Goal: Find specific page/section: Find specific page/section

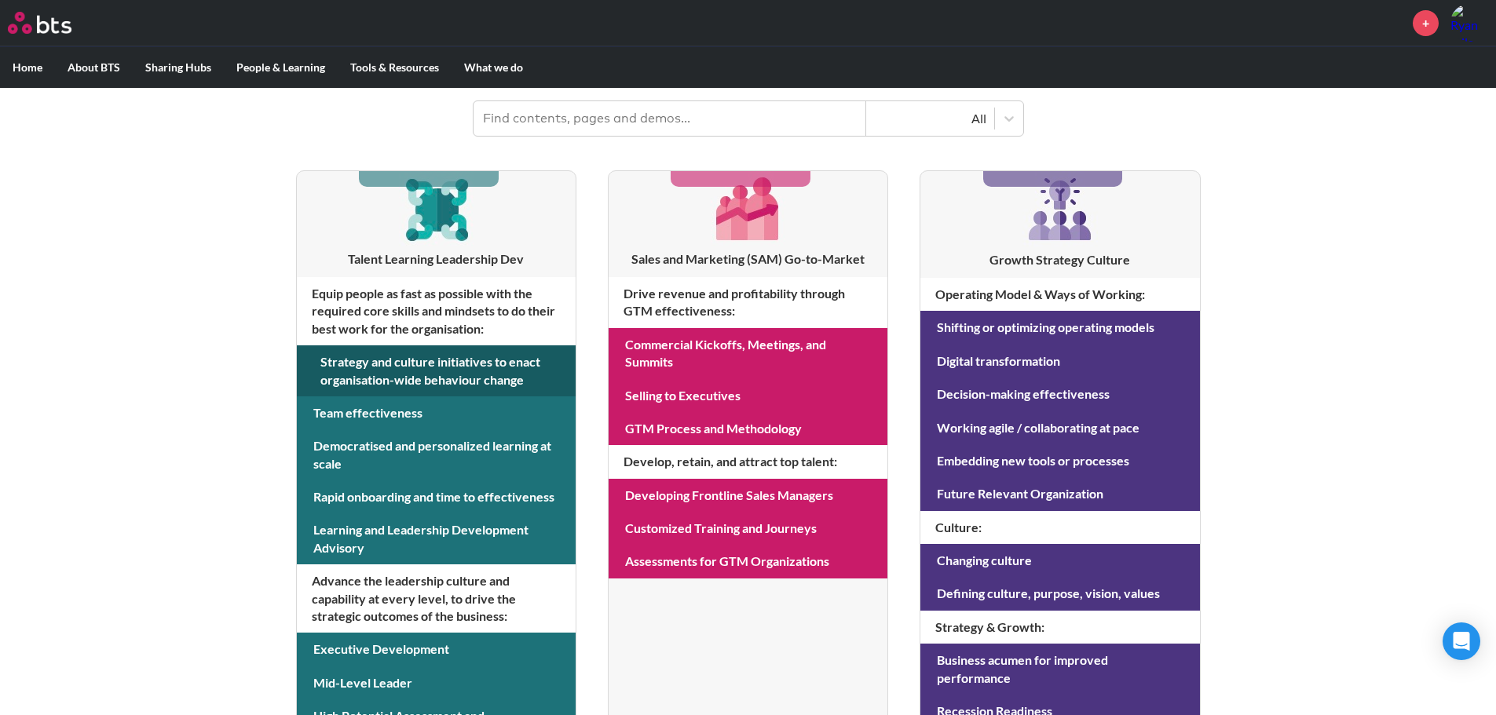
scroll to position [314, 0]
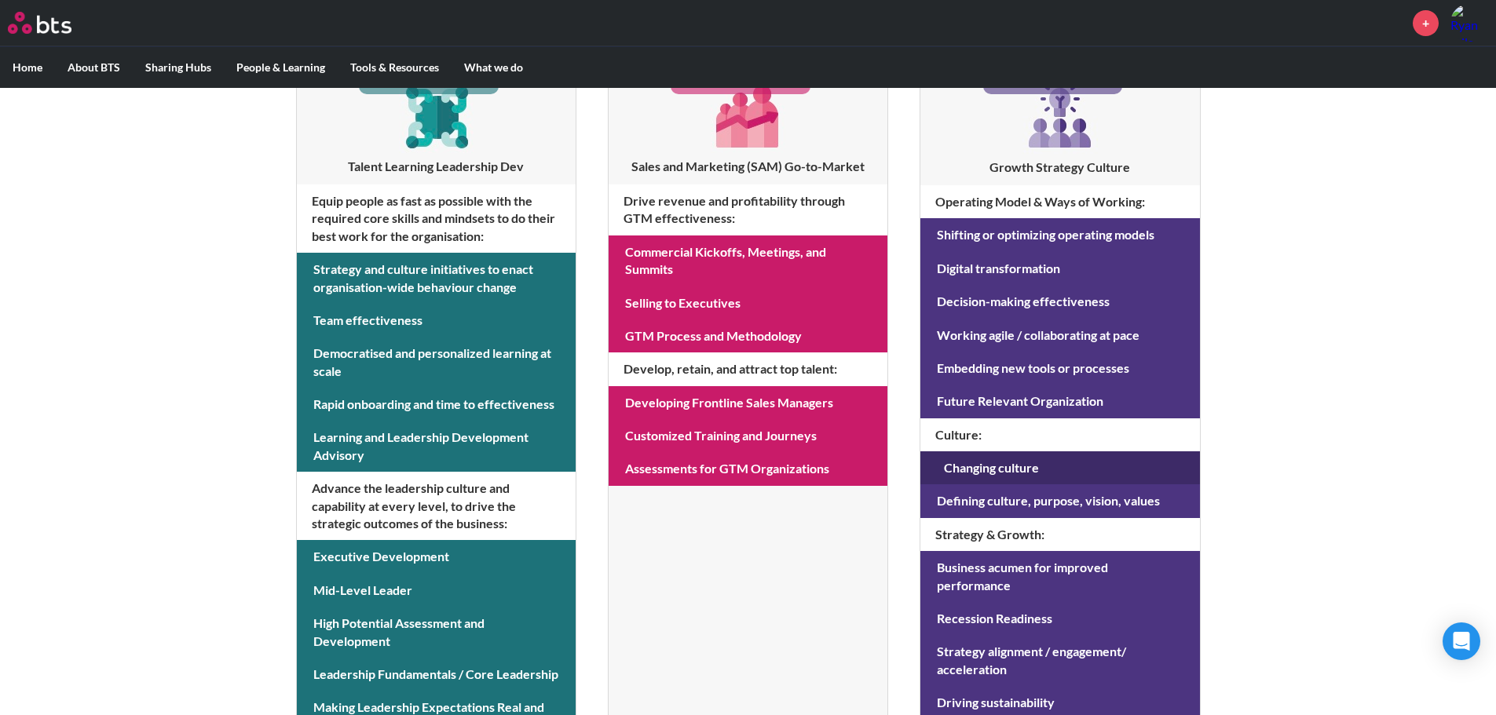
click at [1016, 460] on link at bounding box center [1059, 468] width 279 height 33
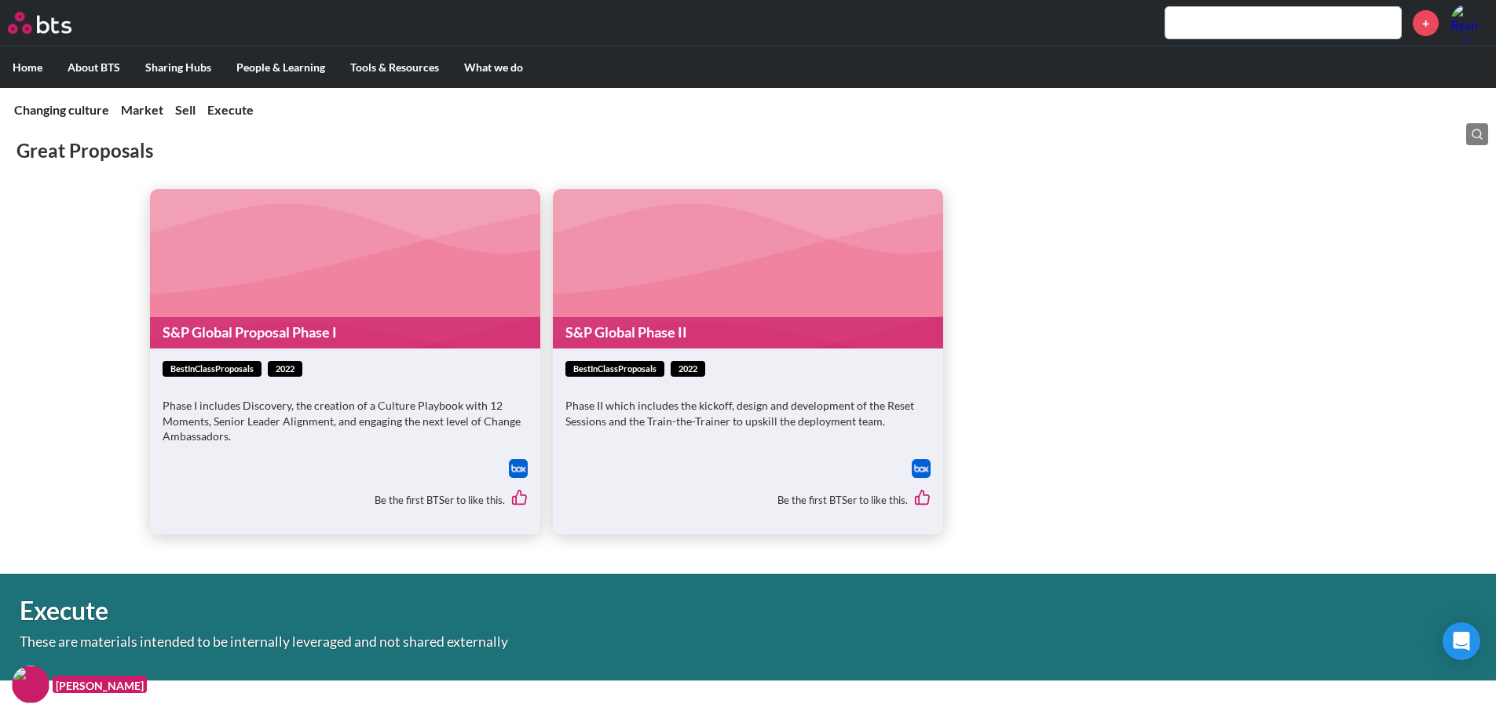
scroll to position [3691, 0]
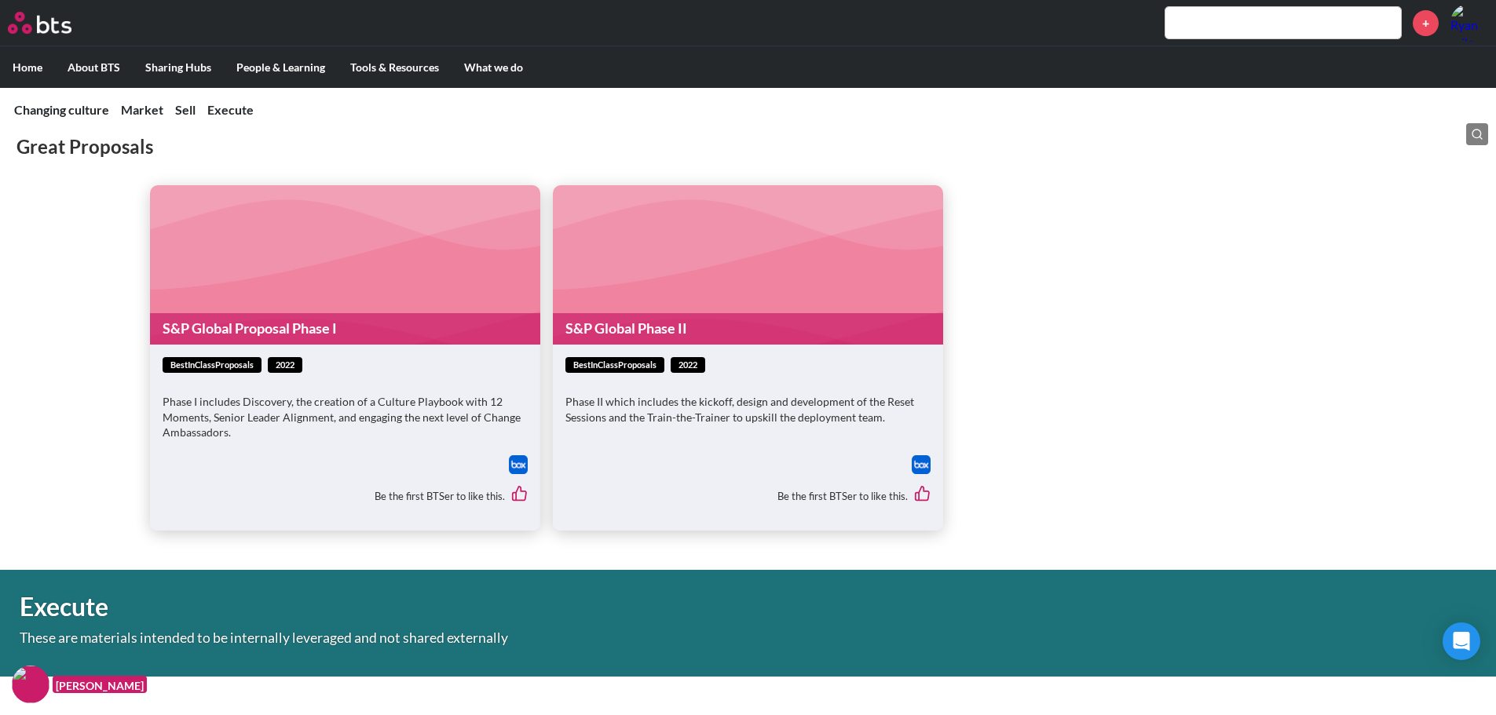
click at [317, 330] on link "S&P Global Proposal Phase I" at bounding box center [345, 328] width 390 height 31
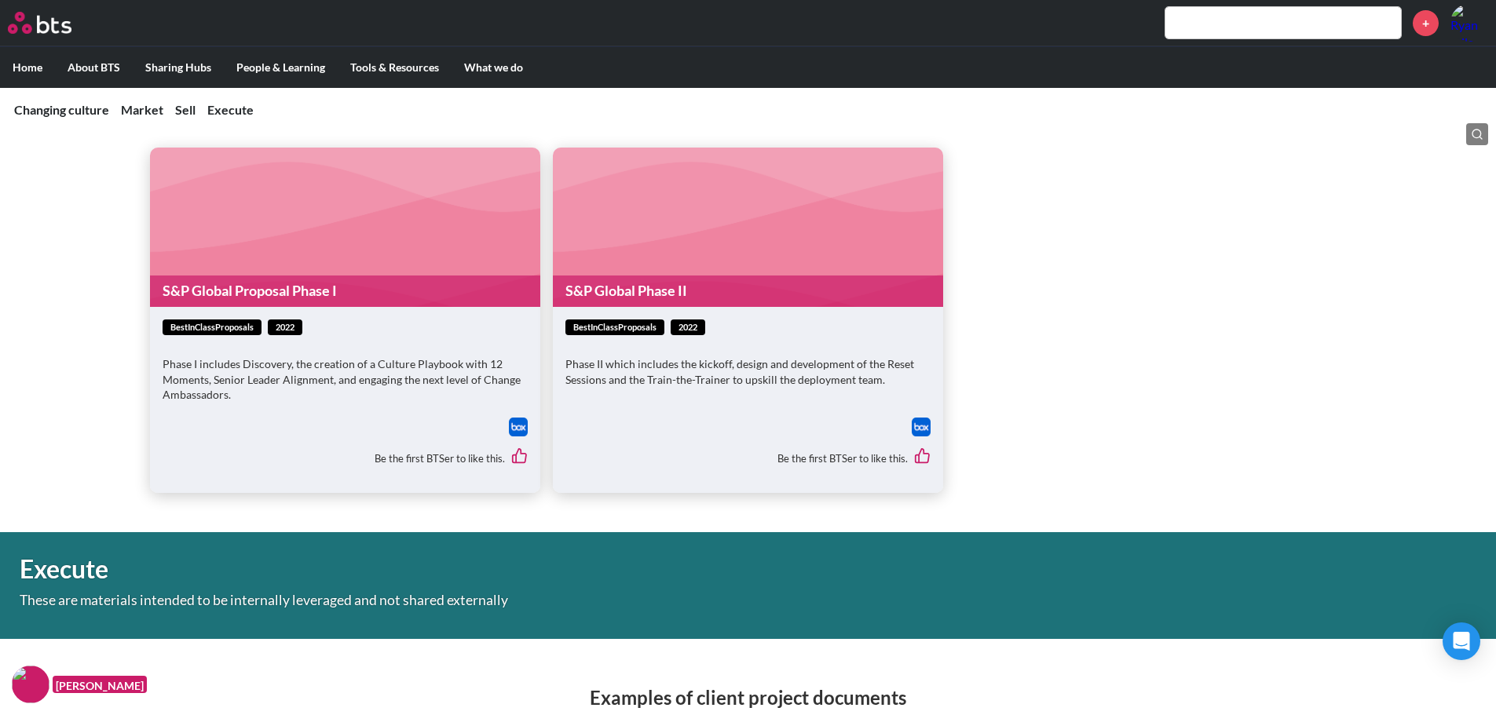
scroll to position [3725, 0]
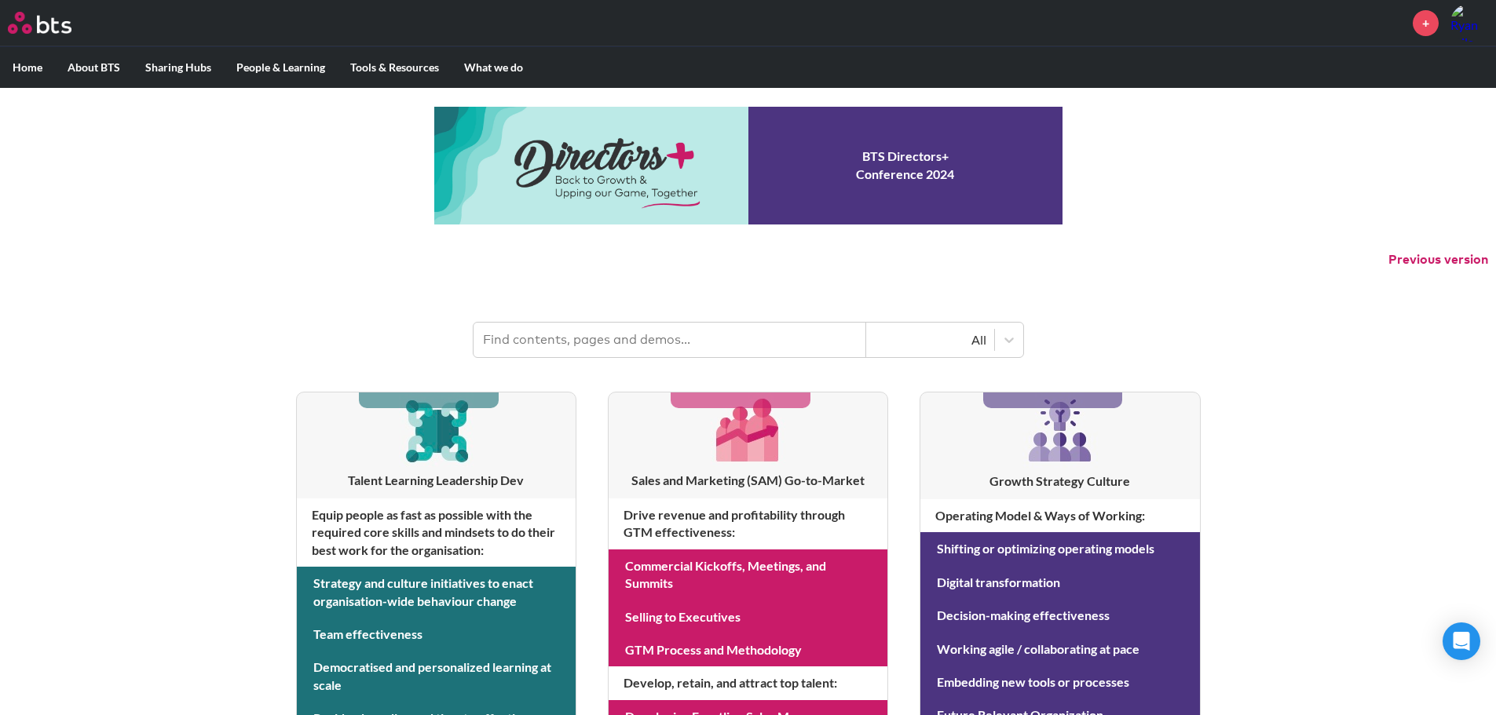
scroll to position [314, 0]
